Goal: Task Accomplishment & Management: Manage account settings

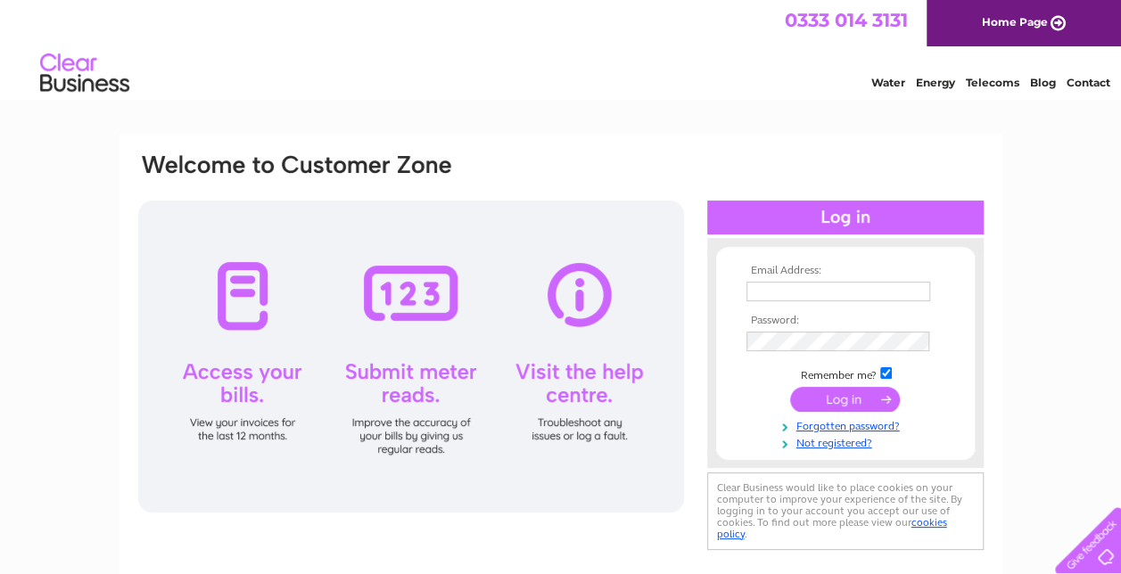
type input "[EMAIL_ADDRESS][DOMAIN_NAME]"
click at [860, 396] on input "submit" at bounding box center [845, 399] width 110 height 25
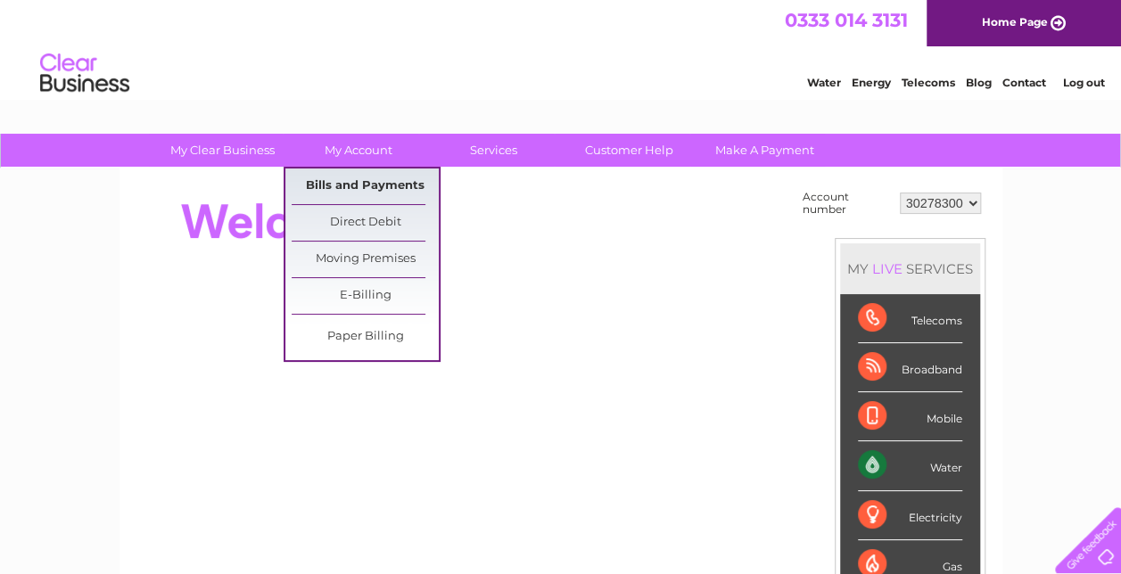
click at [367, 182] on link "Bills and Payments" at bounding box center [365, 187] width 147 height 36
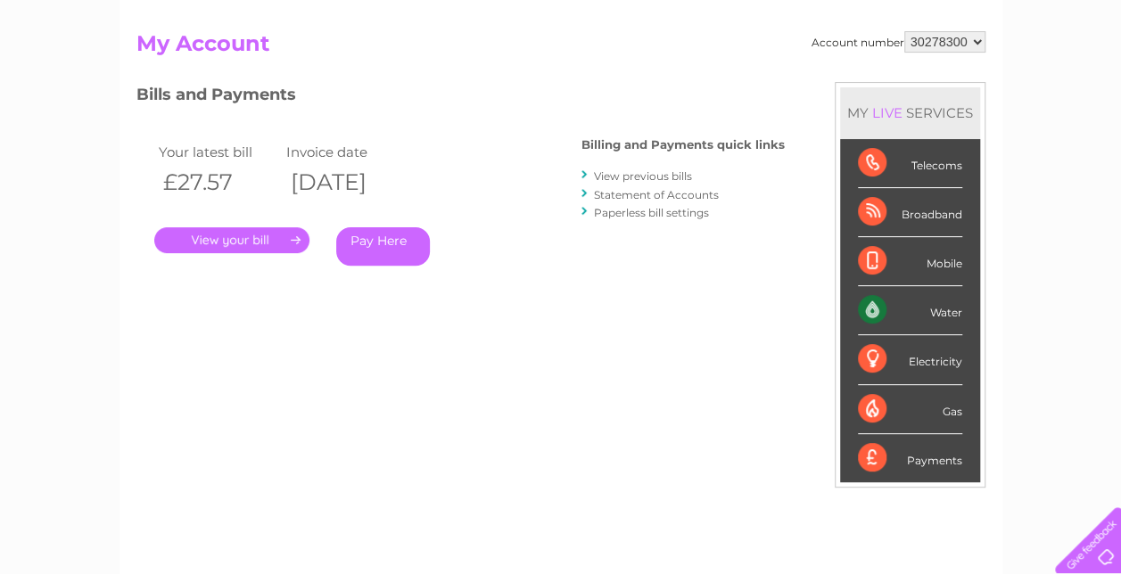
scroll to position [178, 0]
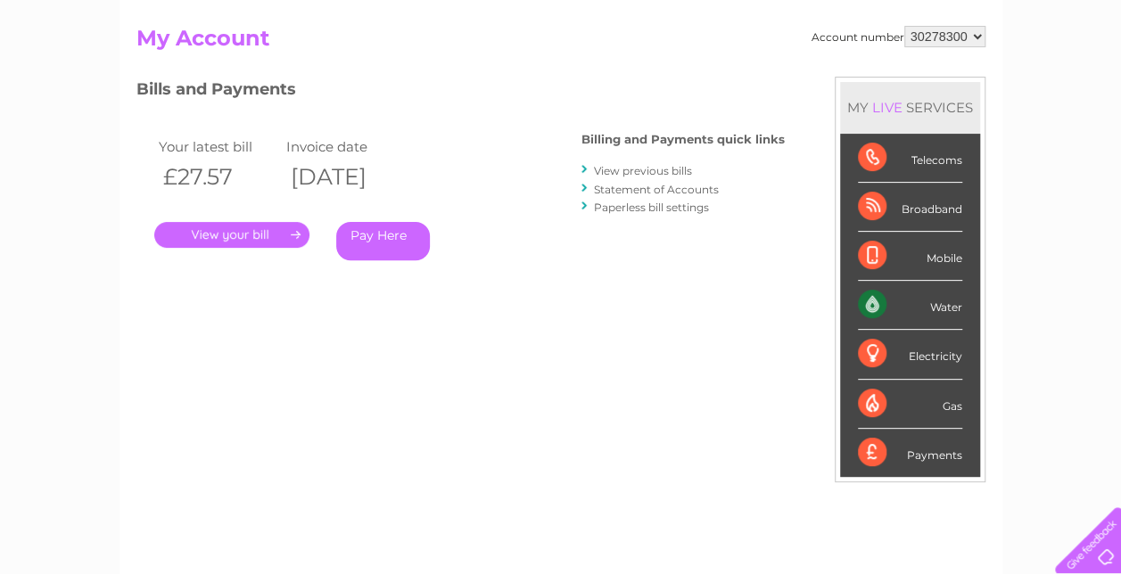
click at [228, 240] on link "." at bounding box center [231, 235] width 155 height 26
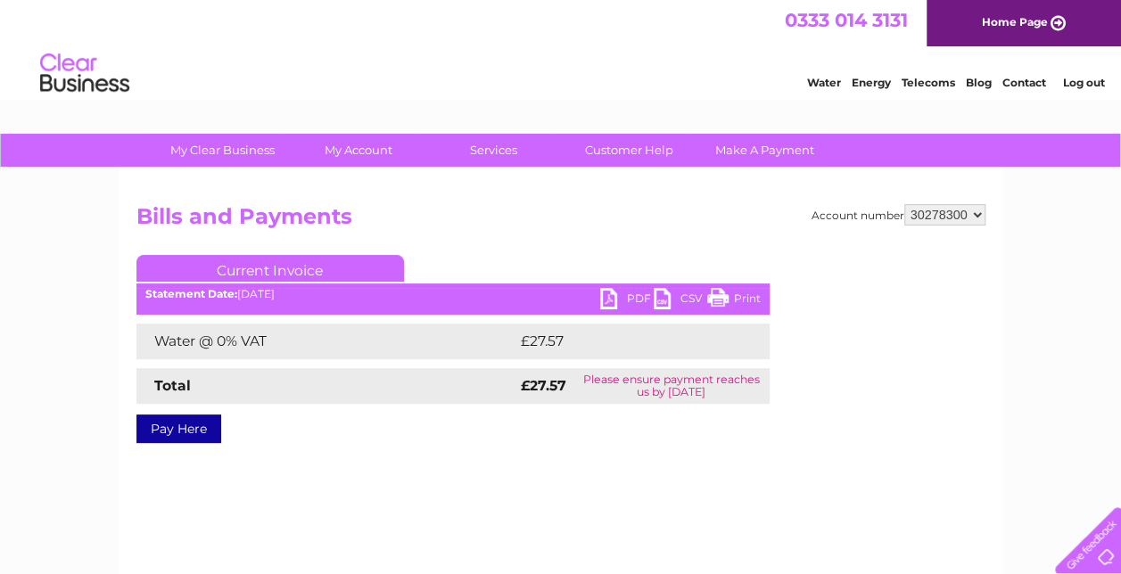
click at [467, 421] on div "Pay Here" at bounding box center [452, 420] width 633 height 32
click at [611, 288] on ul "Current Invoice" at bounding box center [452, 271] width 633 height 33
click at [609, 303] on link "PDF" at bounding box center [626, 301] width 53 height 26
